Goal: Task Accomplishment & Management: Manage account settings

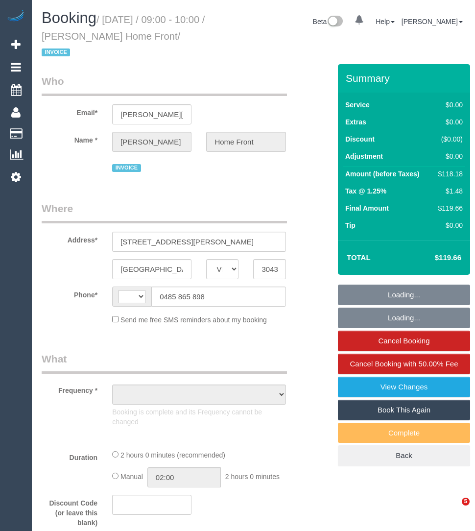
select select "VIC"
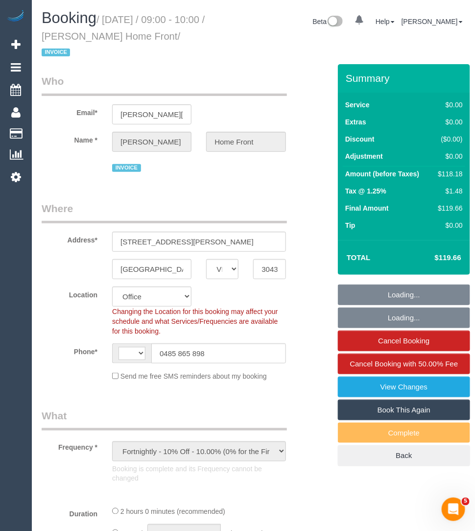
select select "object:436"
select select "string:AU"
select select "number:27"
select select "number:14"
select select "number:19"
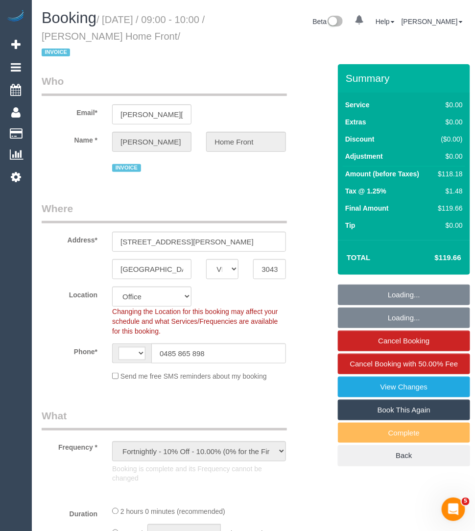
select select "number:25"
select select "number:35"
select select "120"
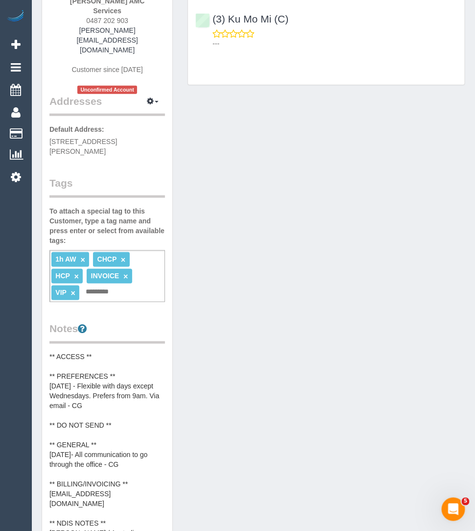
scroll to position [196, 0]
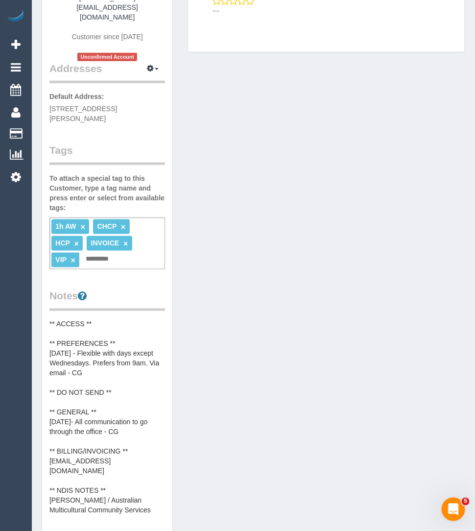
click at [96, 436] on pre "** ACCESS ** ** PREFERENCES ** 23/09/25 - Flexible with days except Wednesdays.…" at bounding box center [107, 417] width 116 height 196
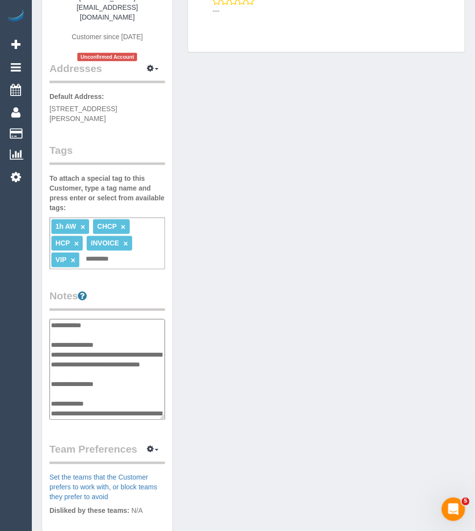
scroll to position [127, 0]
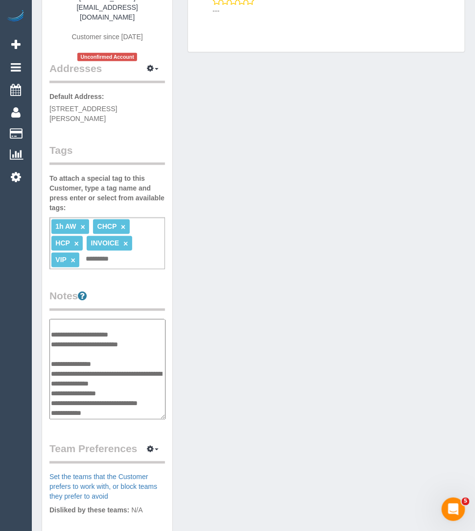
drag, startPoint x: 146, startPoint y: 316, endPoint x: 50, endPoint y: 316, distance: 95.4
click at [50, 319] on textarea "**********" at bounding box center [107, 369] width 116 height 100
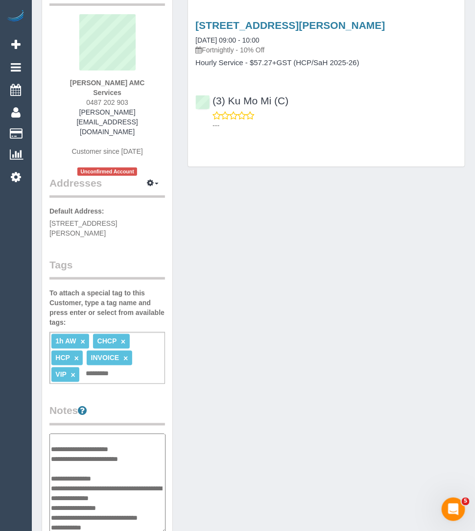
scroll to position [0, 0]
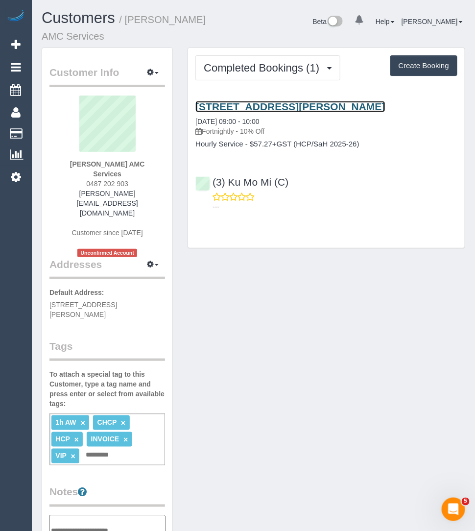
click at [270, 110] on link "Unit 1, 9 - 13 Anthony Street, Melbourne, VIC 3000" at bounding box center [289, 106] width 189 height 11
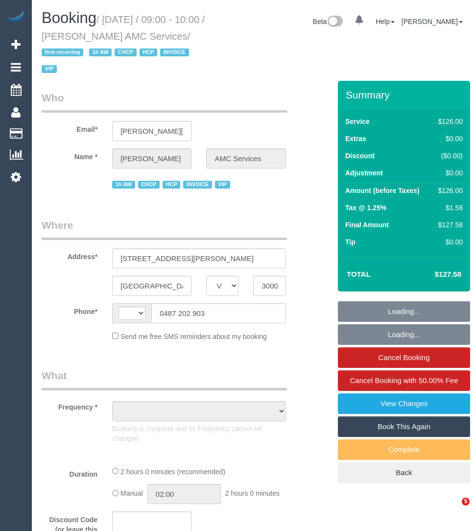
select select "VIC"
select select "string:AU"
select select "120"
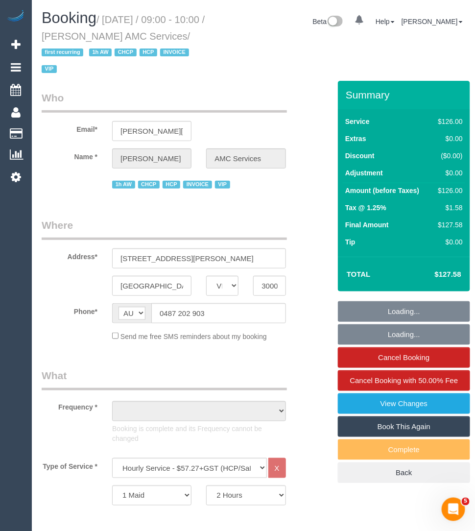
select select "number:27"
select select "number:14"
select select "number:18"
select select "number:25"
select select "number:35"
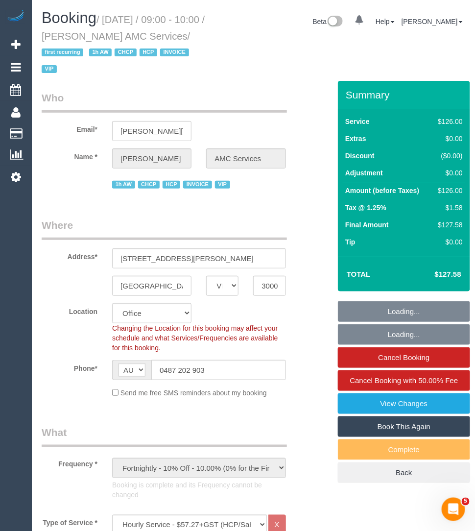
select select "object:2142"
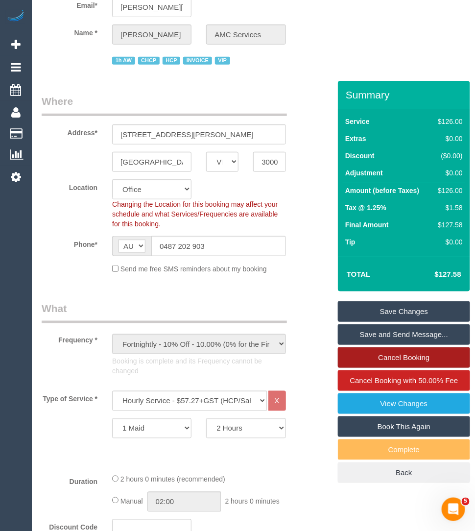
scroll to position [168, 0]
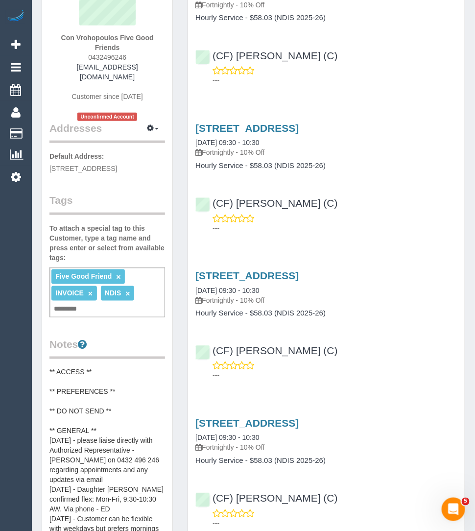
scroll to position [188, 0]
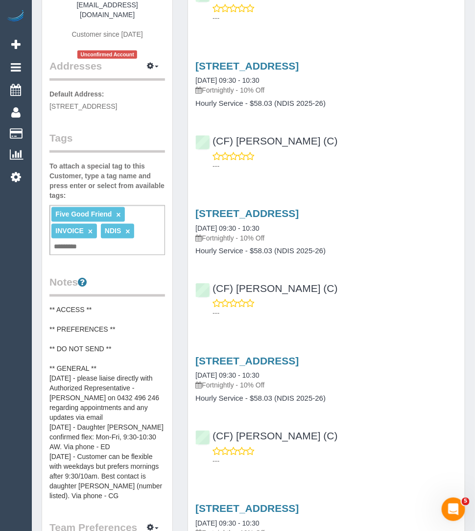
click at [72, 389] on pre "** ACCESS ** ** PREFERENCES ** ** DO NOT SEND ** ** GENERAL ** [DATE] - please …" at bounding box center [107, 403] width 116 height 196
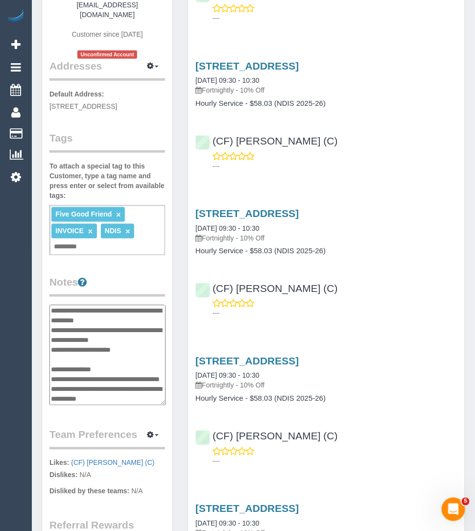
scroll to position [227, 0]
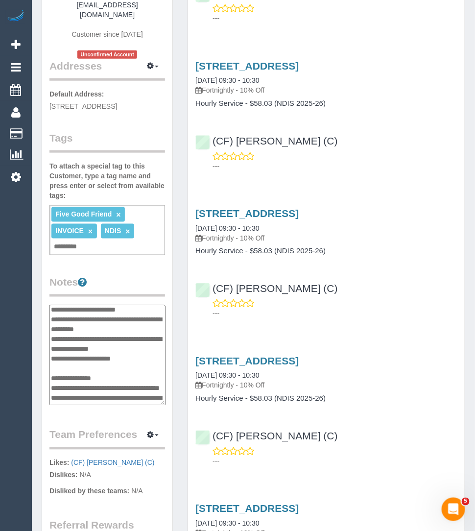
drag, startPoint x: 155, startPoint y: 348, endPoint x: 87, endPoint y: 357, distance: 68.2
click at [87, 357] on textarea "**********" at bounding box center [107, 355] width 116 height 100
